Goal: Find contact information: Find contact information

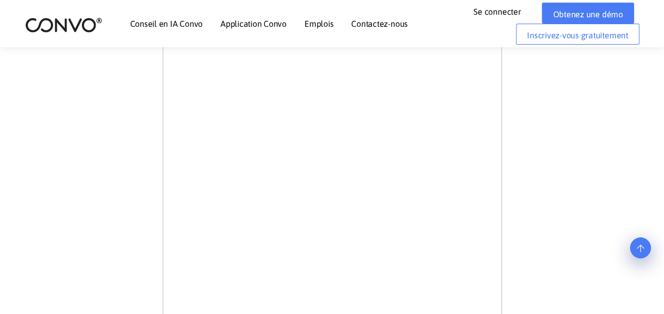
scroll to position [325, 0]
click at [537, 157] on div "Rejoignez l'équipe ambitieuse de Convo. Vous vous intégrerez parfaitement." at bounding box center [332, 248] width 583 height 557
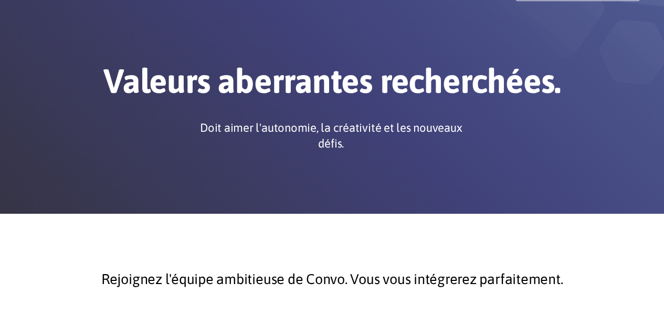
scroll to position [0, 0]
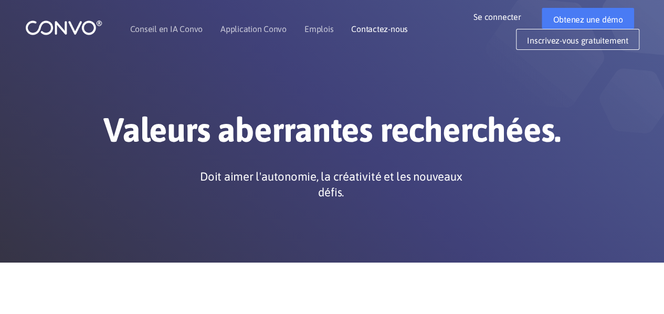
click at [369, 30] on font "Contactez-nous" at bounding box center [379, 28] width 57 height 9
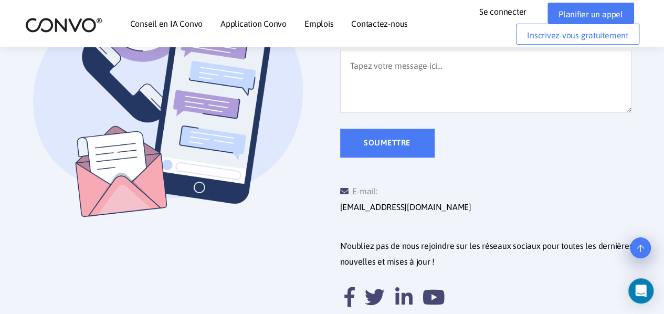
scroll to position [376, 0]
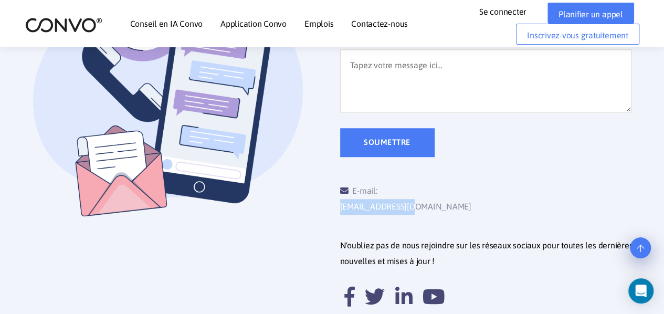
drag, startPoint x: 464, startPoint y: 193, endPoint x: 379, endPoint y: 186, distance: 85.8
click at [379, 186] on div "E-mail: [EMAIL_ADDRESS][DOMAIN_NAME]" at bounding box center [413, 199] width 146 height 32
copy font "[EMAIL_ADDRESS][DOMAIN_NAME]"
